Goal: Task Accomplishment & Management: Manage account settings

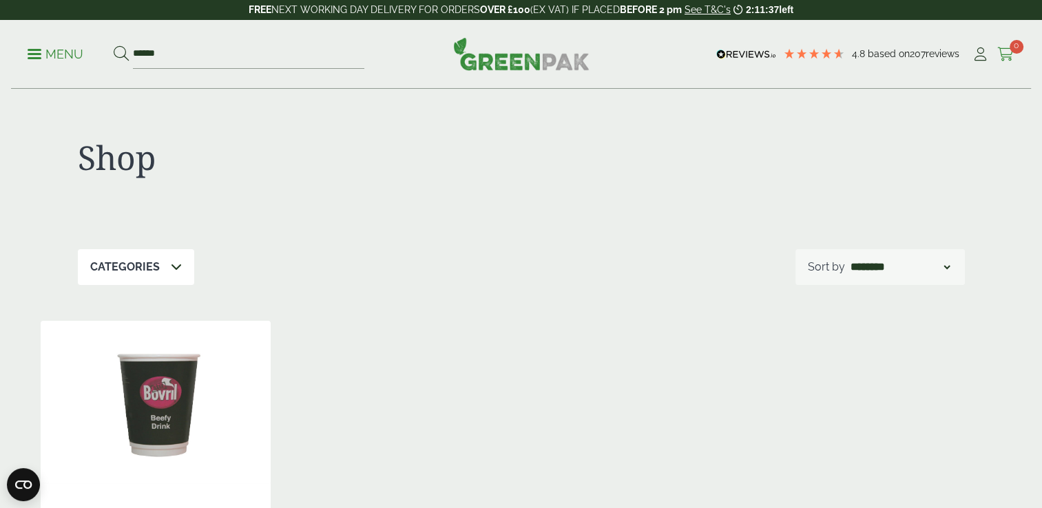
click at [1008, 52] on icon at bounding box center [1005, 55] width 17 height 14
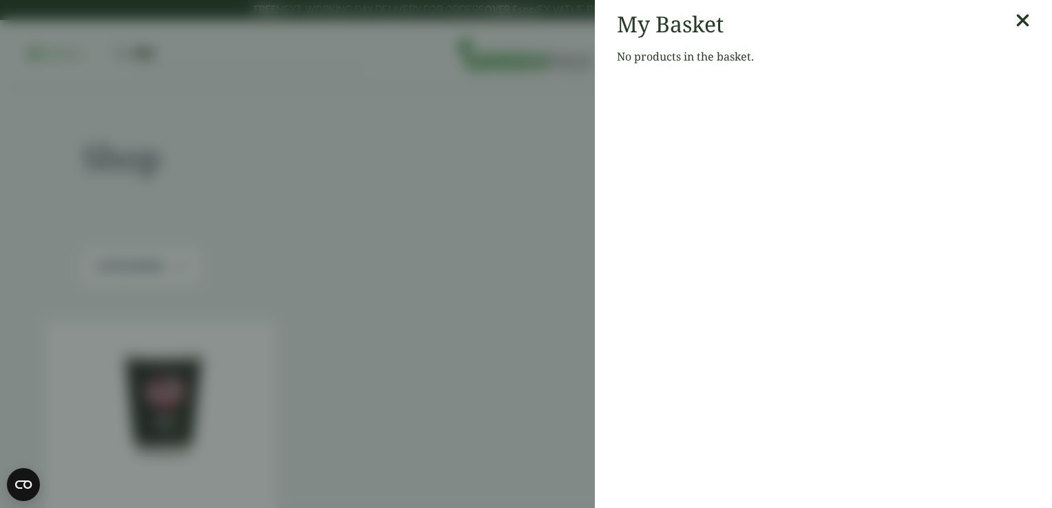
click at [1016, 23] on icon at bounding box center [1023, 20] width 14 height 19
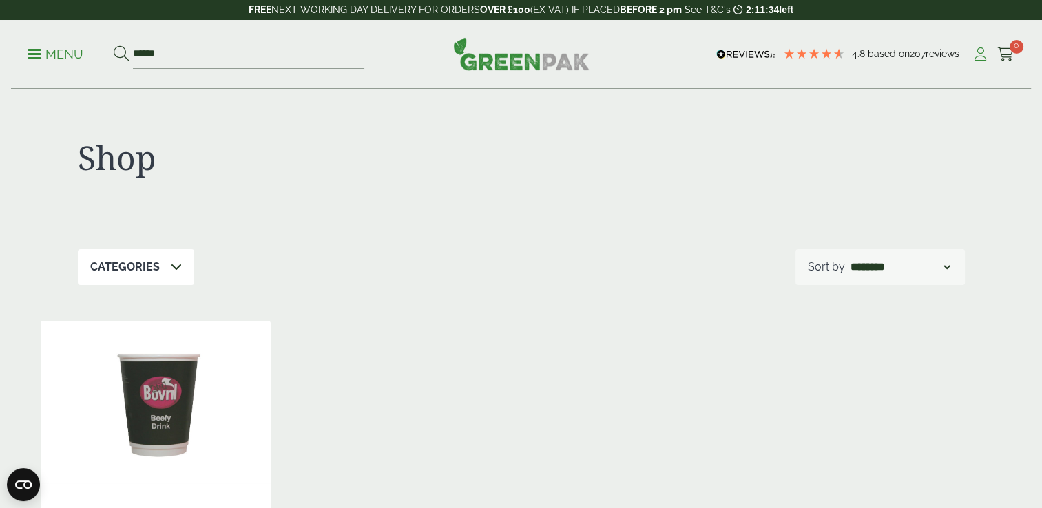
click at [978, 56] on icon at bounding box center [980, 55] width 17 height 14
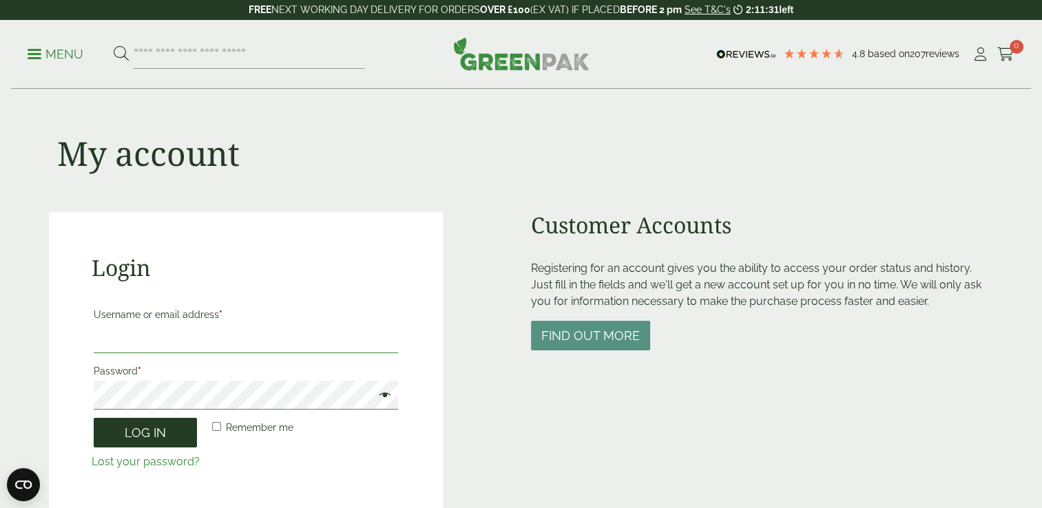
type input "**********"
click at [173, 425] on button "Log in" at bounding box center [145, 433] width 103 height 30
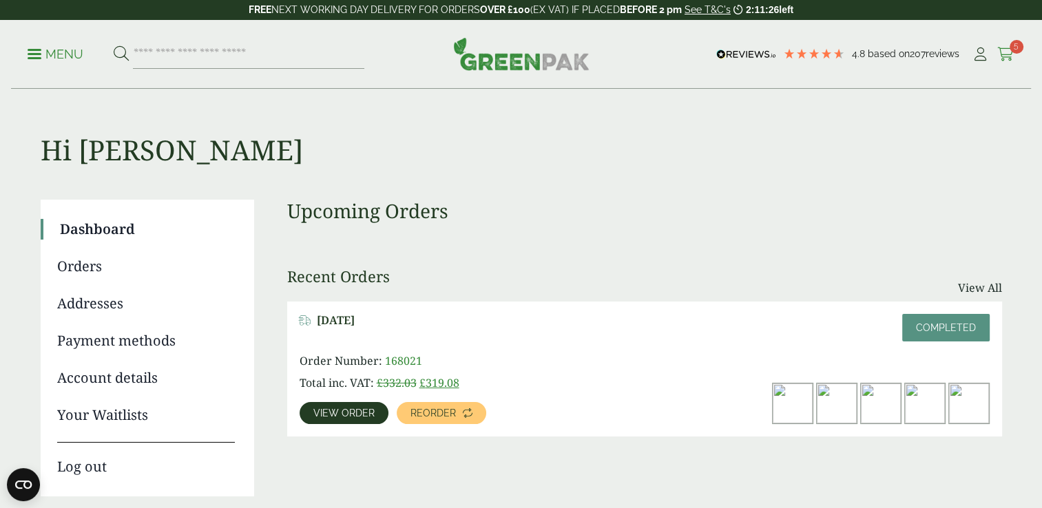
click at [1006, 51] on icon at bounding box center [1005, 55] width 17 height 14
